Goal: Navigation & Orientation: Find specific page/section

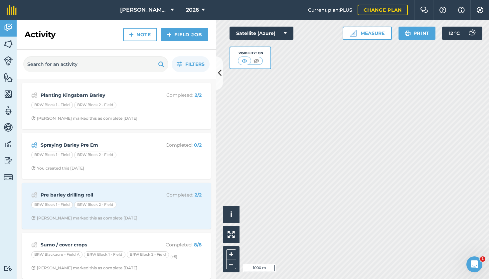
click at [154, 11] on span "Padfield (Brownings) Limited" at bounding box center [144, 10] width 48 height 8
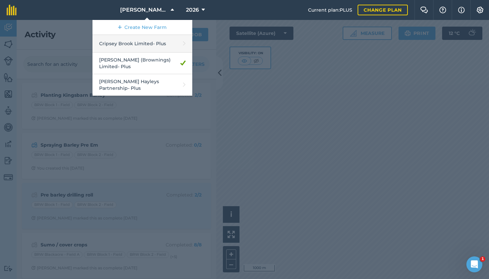
click at [132, 43] on link "Cripsey Brook Limited - Plus" at bounding box center [142, 44] width 100 height 18
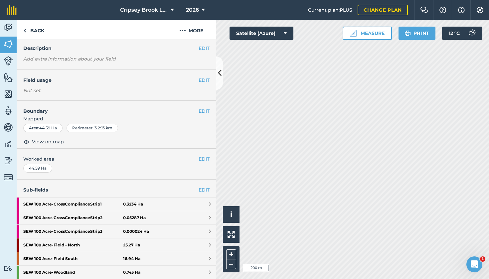
scroll to position [34, 0]
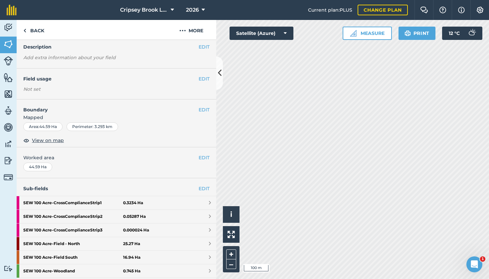
click at [54, 250] on strong "SEW 100 Acre - Field South" at bounding box center [73, 257] width 100 height 13
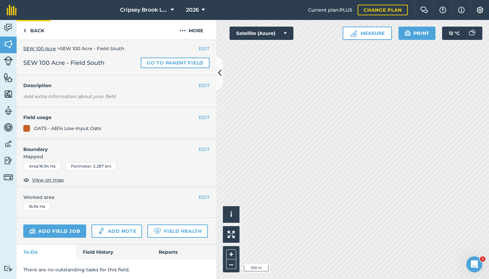
click at [38, 33] on link "Back" at bounding box center [34, 30] width 34 height 20
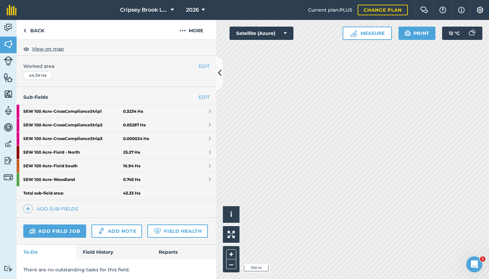
click at [51, 152] on strong "SEW 100 Acre - Field - North" at bounding box center [73, 152] width 100 height 13
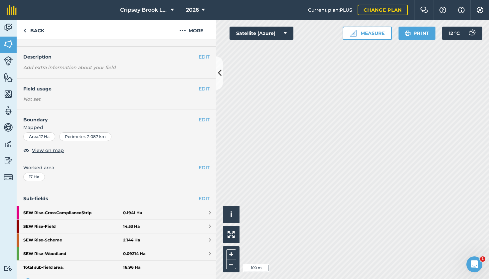
scroll to position [30, 0]
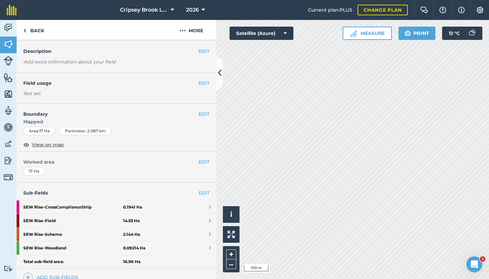
click at [41, 220] on strong "SEW Rise - Field" at bounding box center [73, 220] width 100 height 13
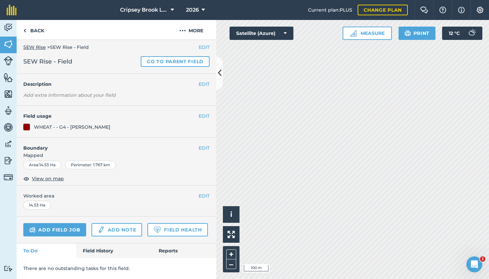
scroll to position [2, 0]
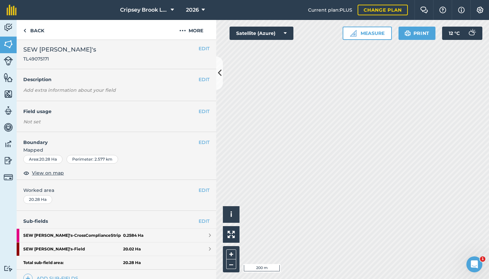
click at [56, 247] on strong "SEW Ron's - Field" at bounding box center [73, 248] width 100 height 13
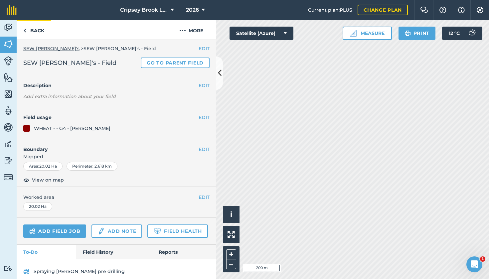
click at [42, 31] on link "Back" at bounding box center [34, 30] width 34 height 20
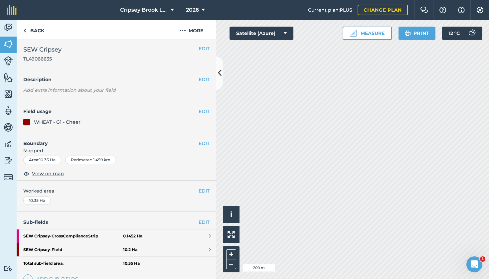
click at [168, 14] on button "Cripsey Brook Limited" at bounding box center [146, 10] width 59 height 20
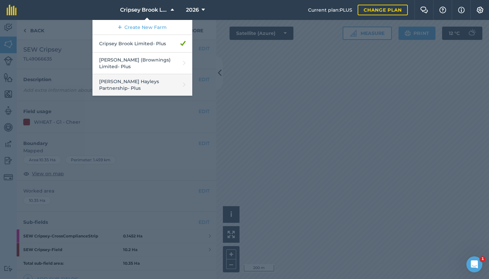
click at [133, 78] on link "Padfield Hayleys Partnership - Plus" at bounding box center [142, 85] width 100 height 22
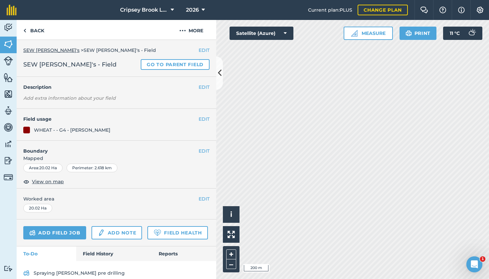
click at [172, 9] on icon at bounding box center [172, 10] width 3 height 8
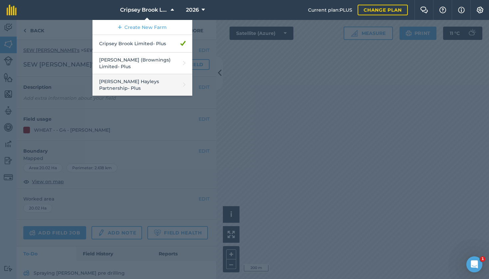
click at [134, 80] on link "Padfield Hayleys Partnership - Plus" at bounding box center [142, 85] width 100 height 22
